Goal: Find specific page/section: Find specific page/section

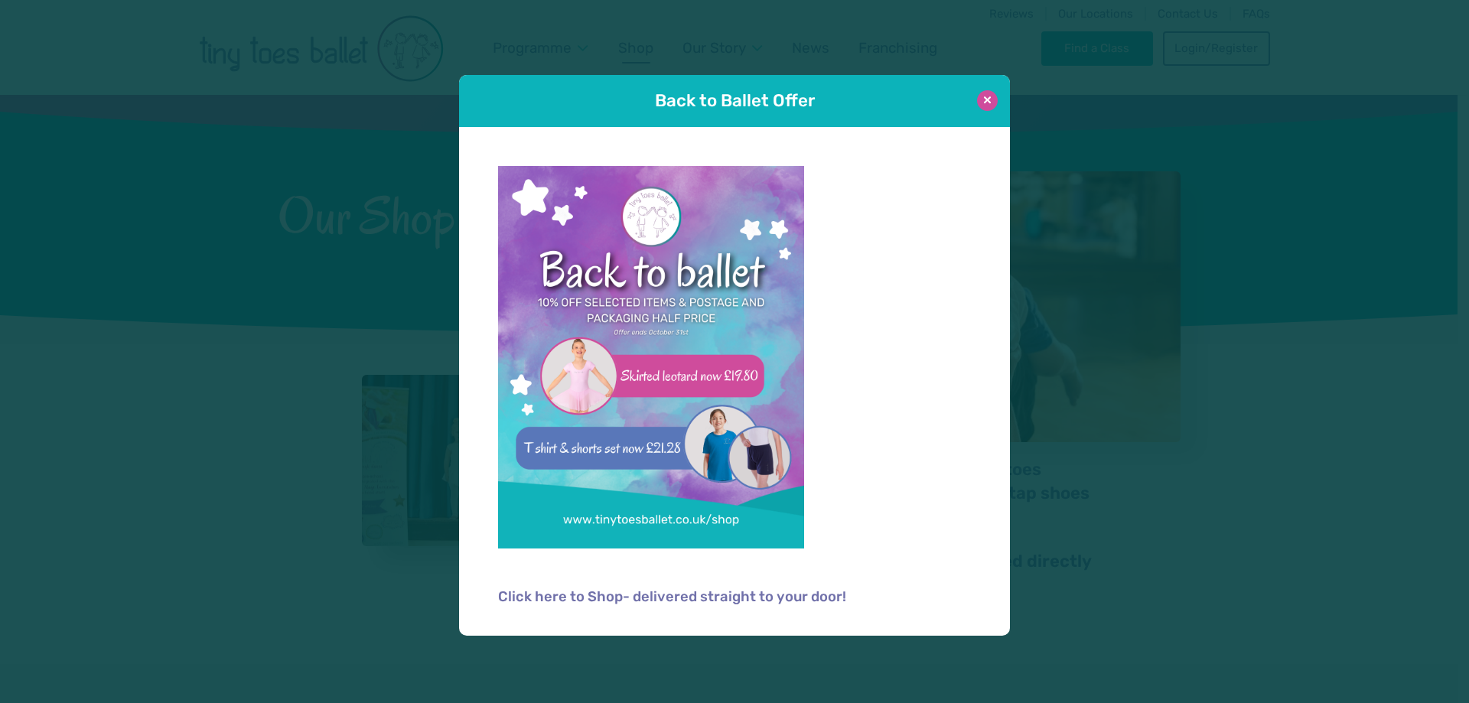
click at [990, 102] on button at bounding box center [987, 100] width 21 height 21
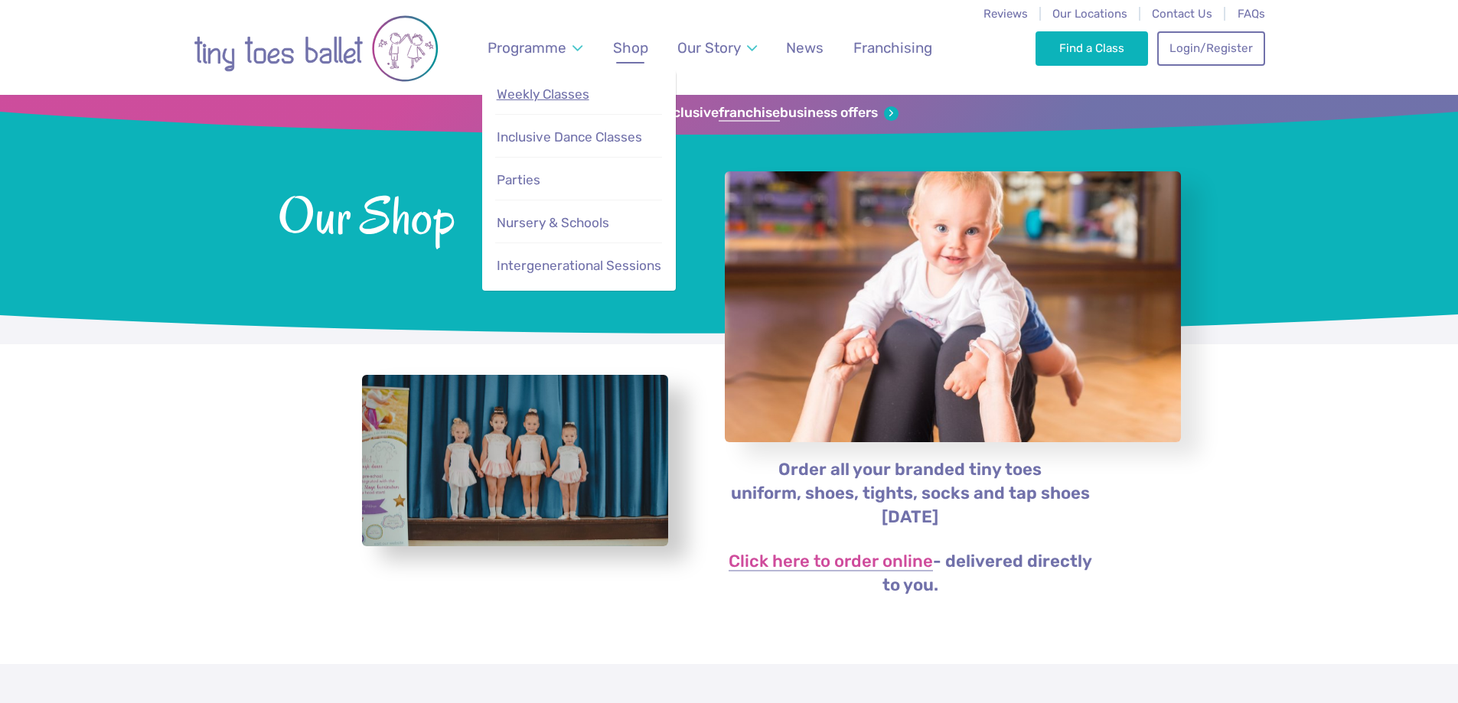
click at [572, 99] on span "Weekly Classes" at bounding box center [543, 93] width 93 height 15
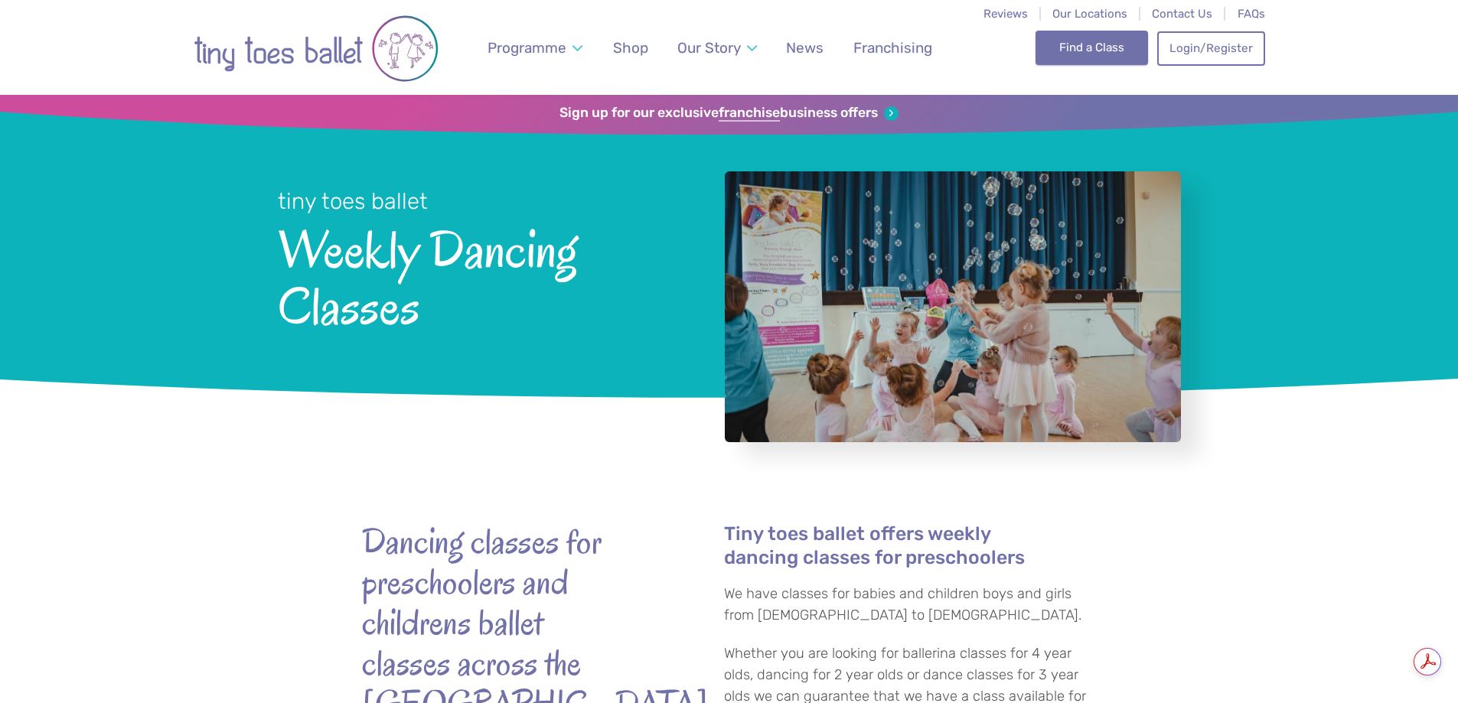
click at [1100, 54] on link "Find a Class" at bounding box center [1091, 48] width 112 height 34
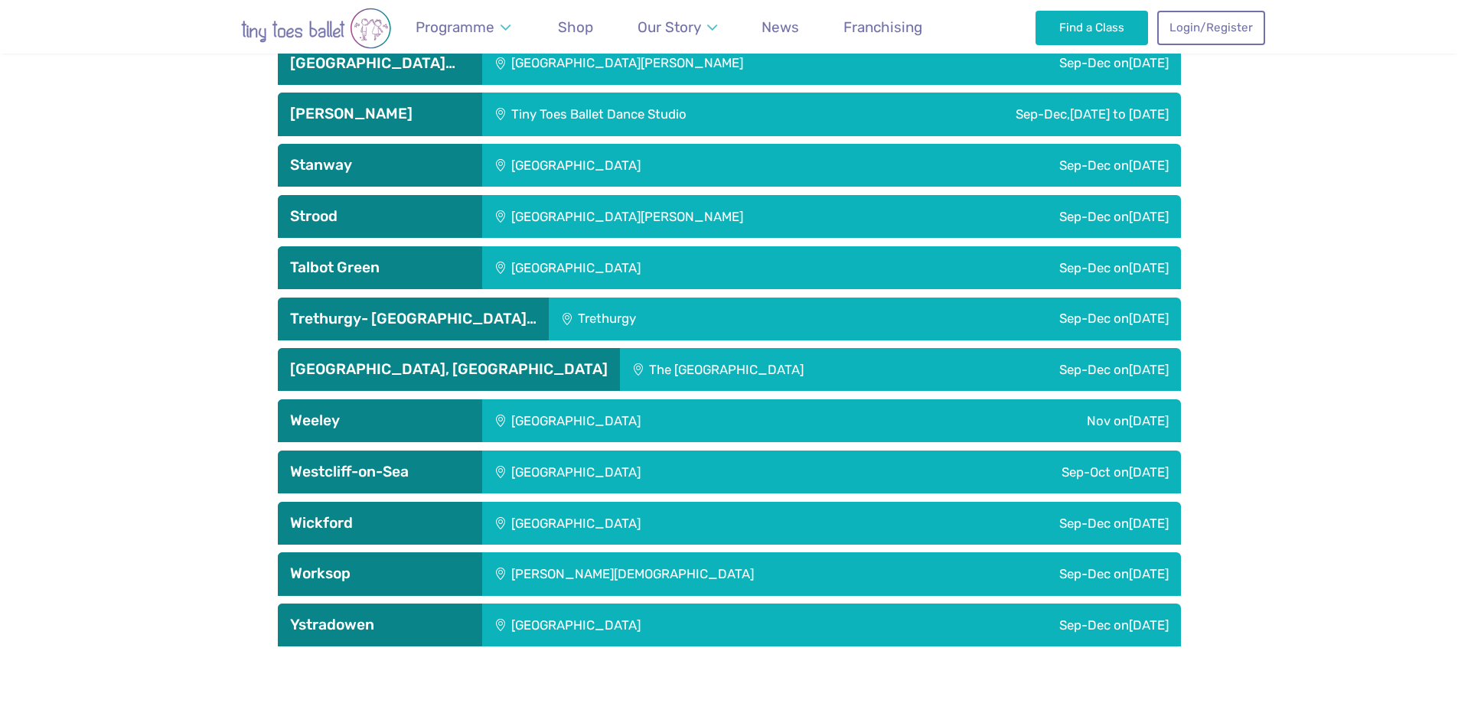
scroll to position [4362, 0]
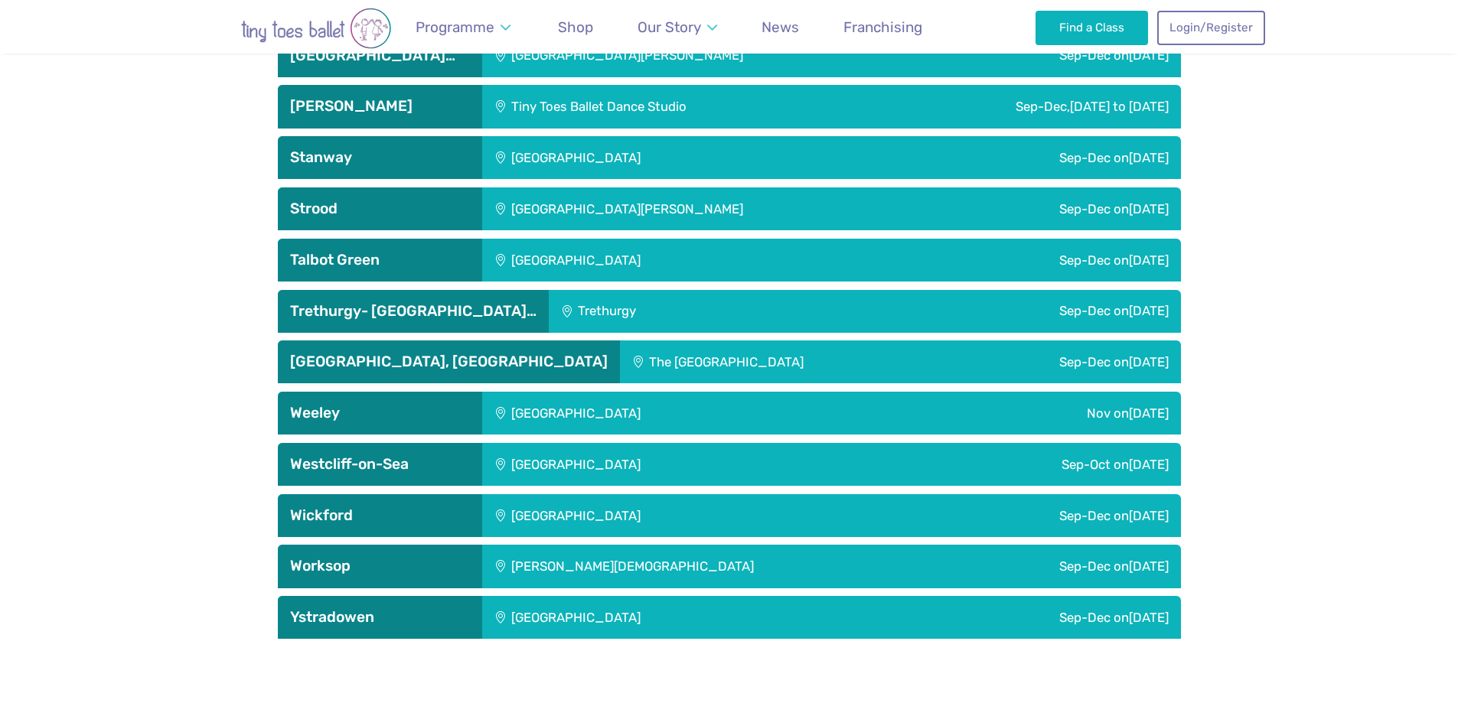
click at [982, 577] on div "Sep-Dec on Tuesday" at bounding box center [1068, 566] width 223 height 43
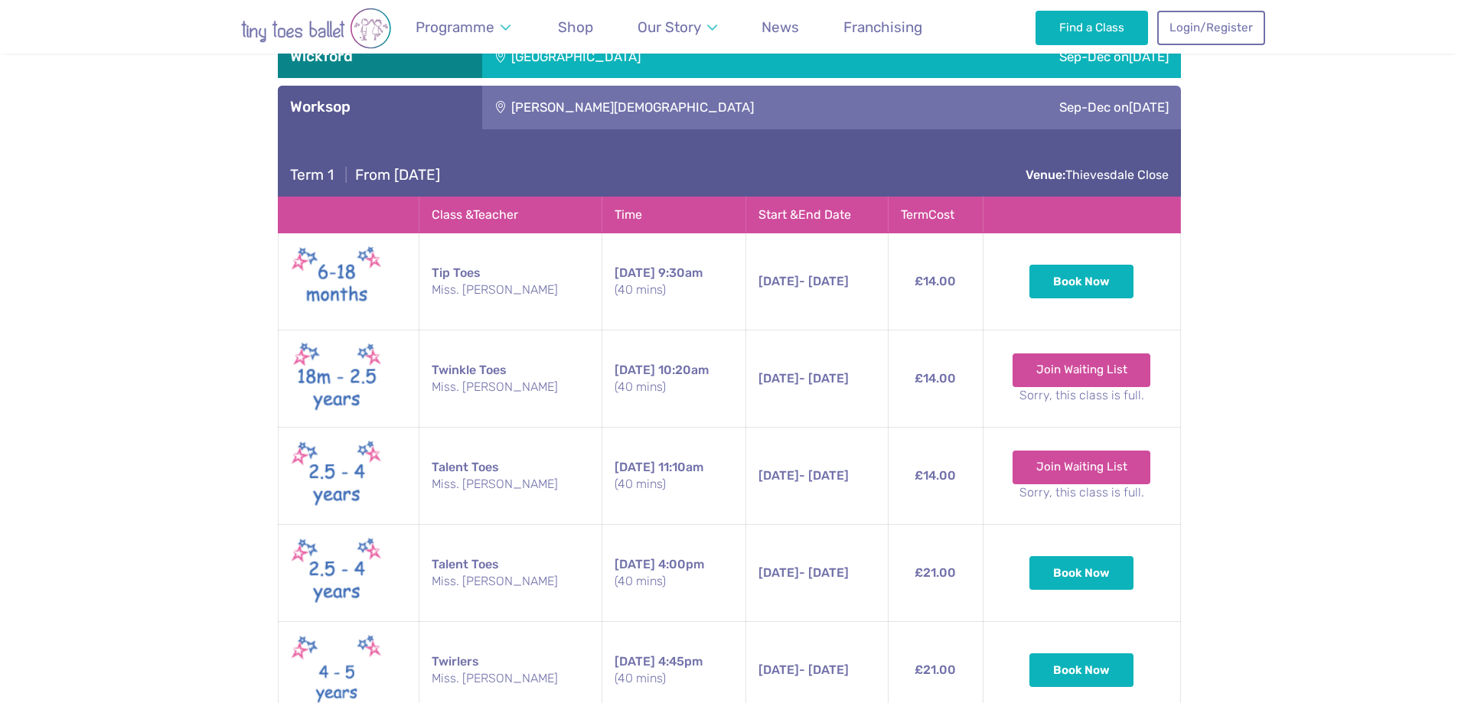
scroll to position [5051, 0]
